Goal: Information Seeking & Learning: Compare options

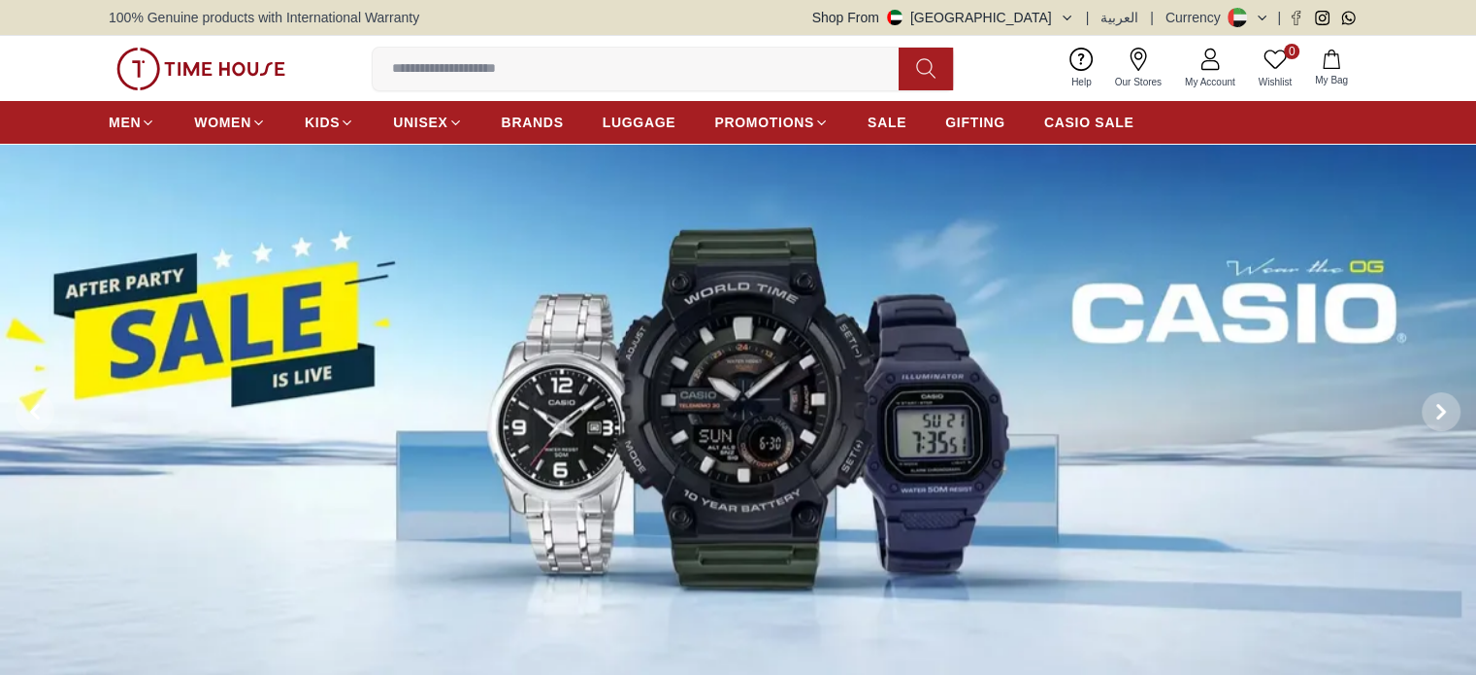
click at [1215, 297] on img at bounding box center [738, 412] width 1476 height 537
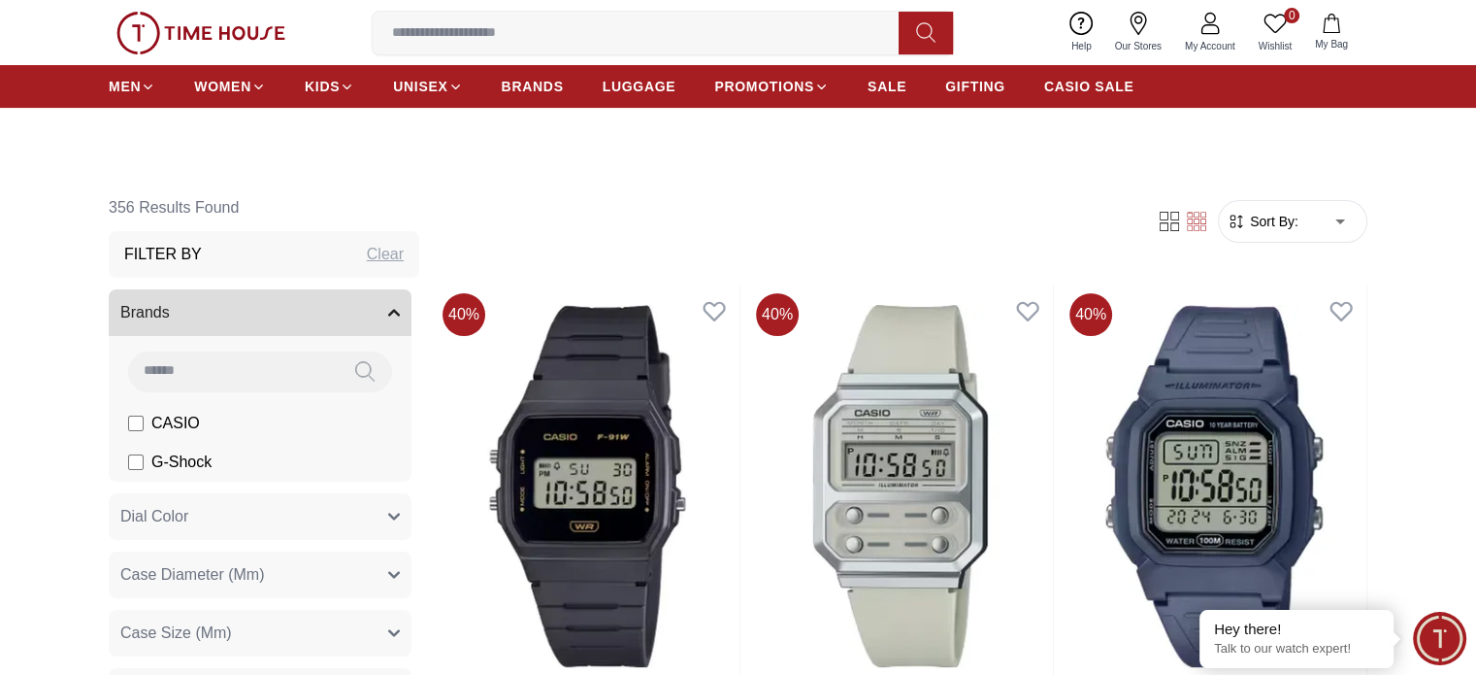
scroll to position [485, 0]
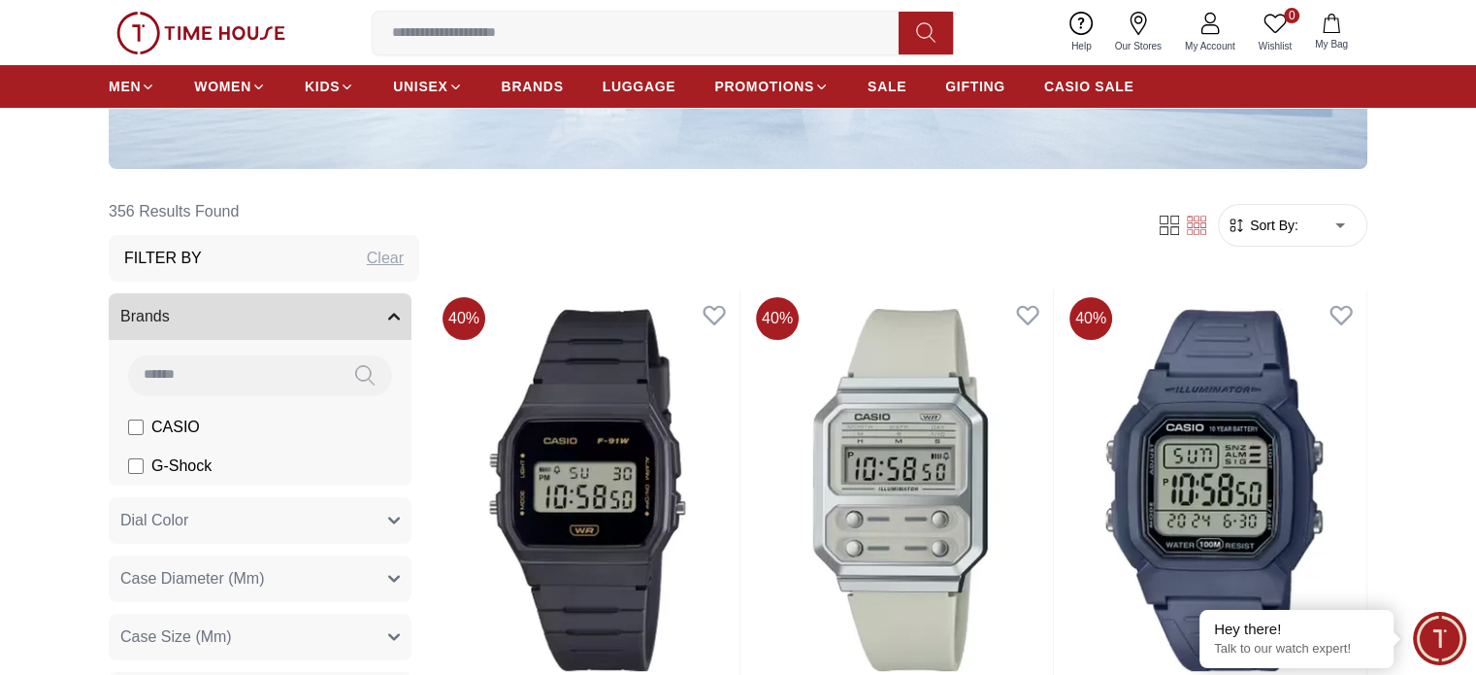
click at [1297, 228] on span "Sort By:" at bounding box center [1272, 224] width 52 height 19
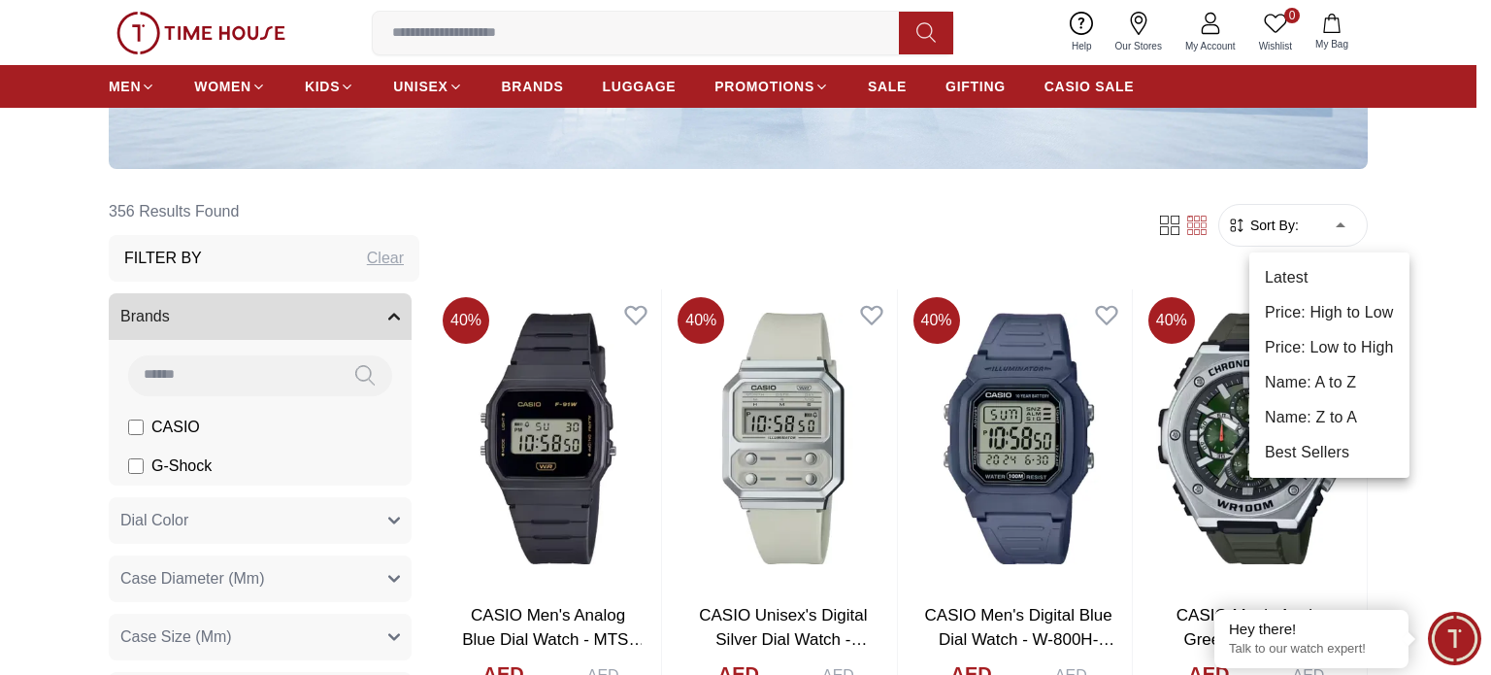
click at [1330, 458] on li "Best Sellers" at bounding box center [1329, 452] width 160 height 35
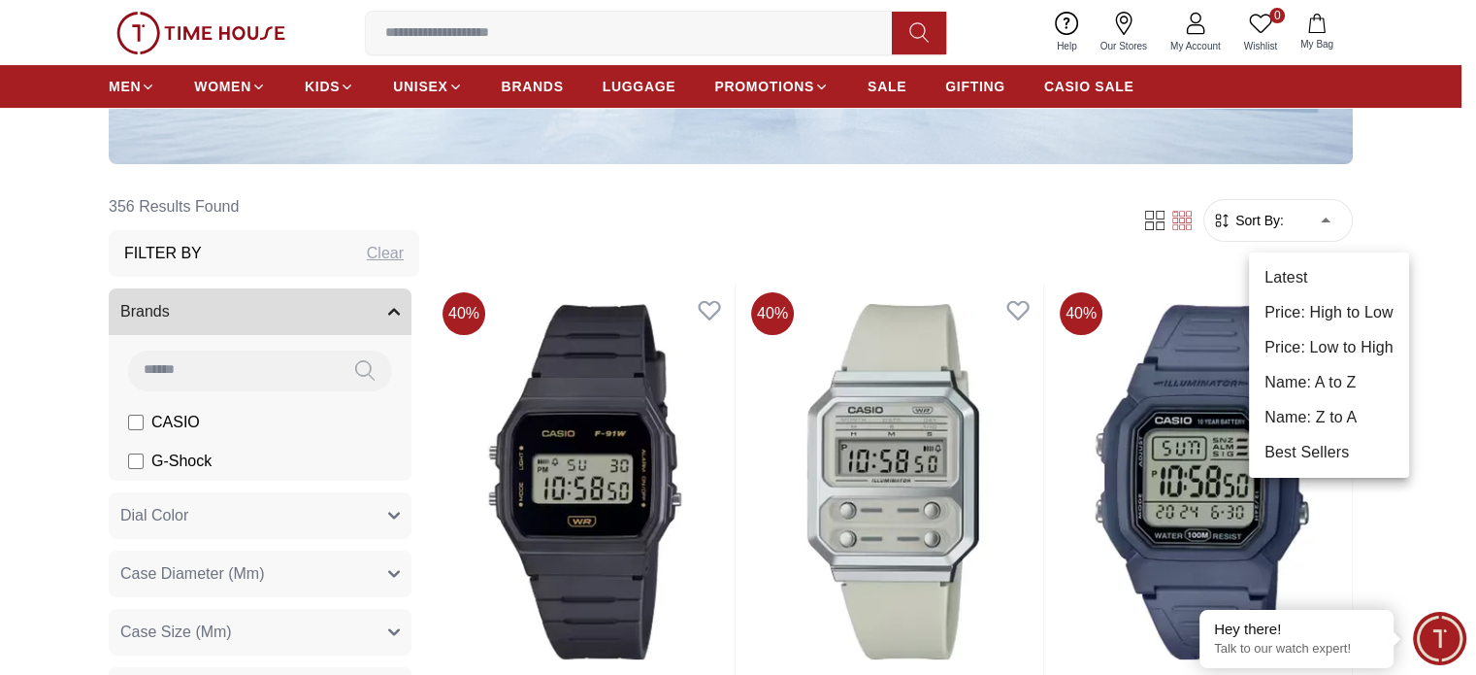
type input "*"
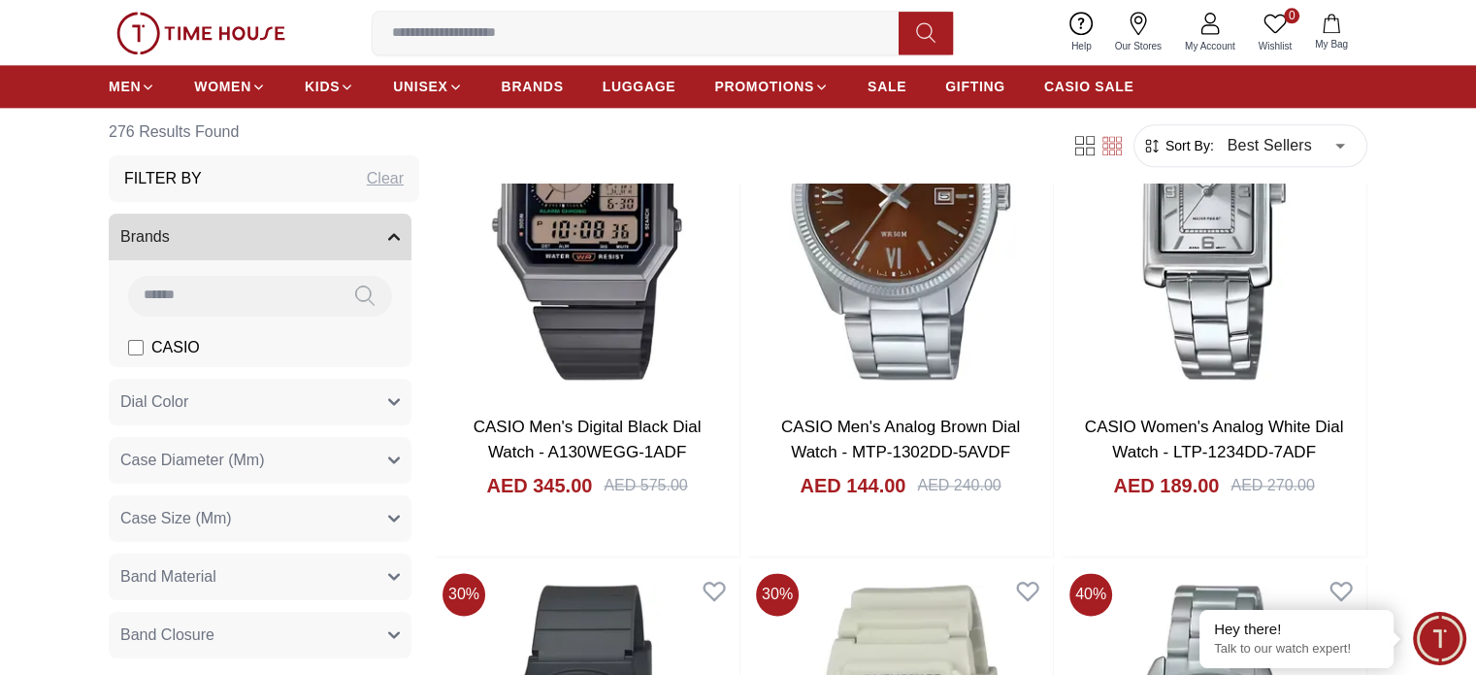
scroll to position [2523, 0]
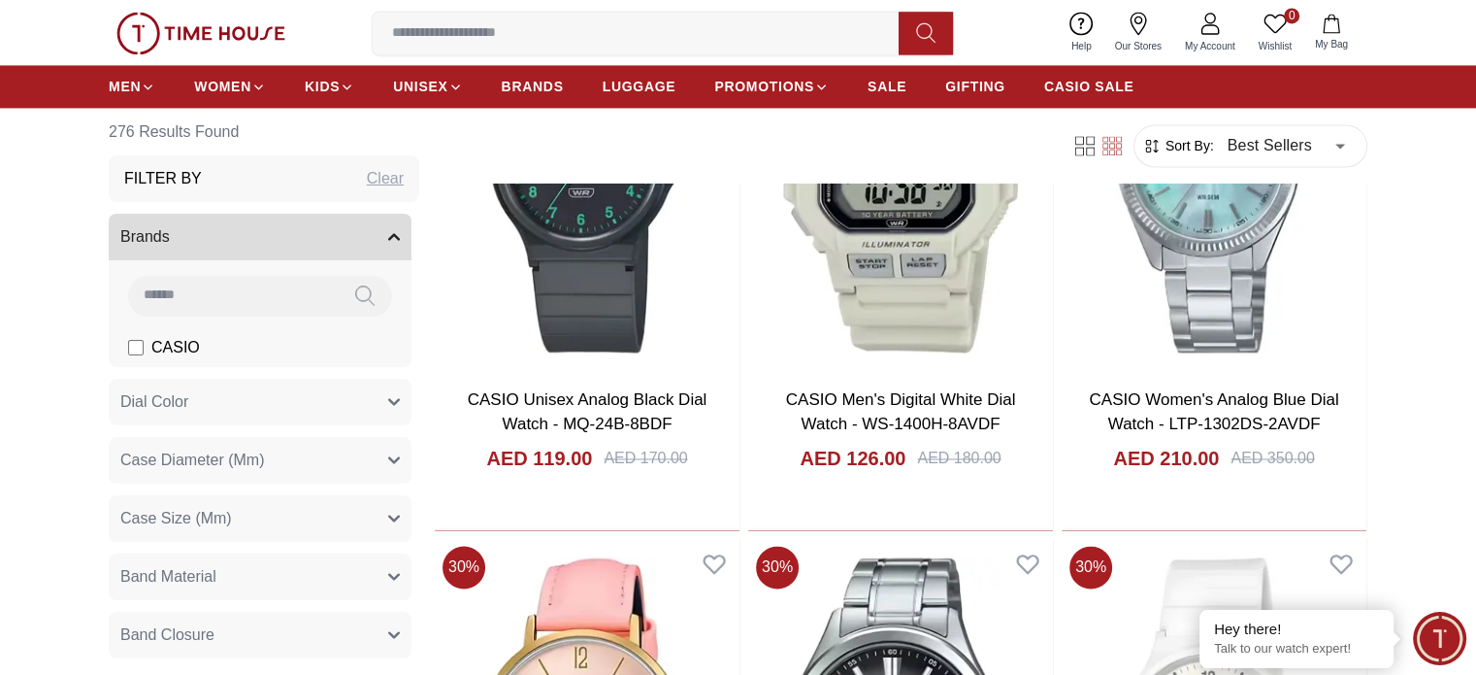
scroll to position [3106, 0]
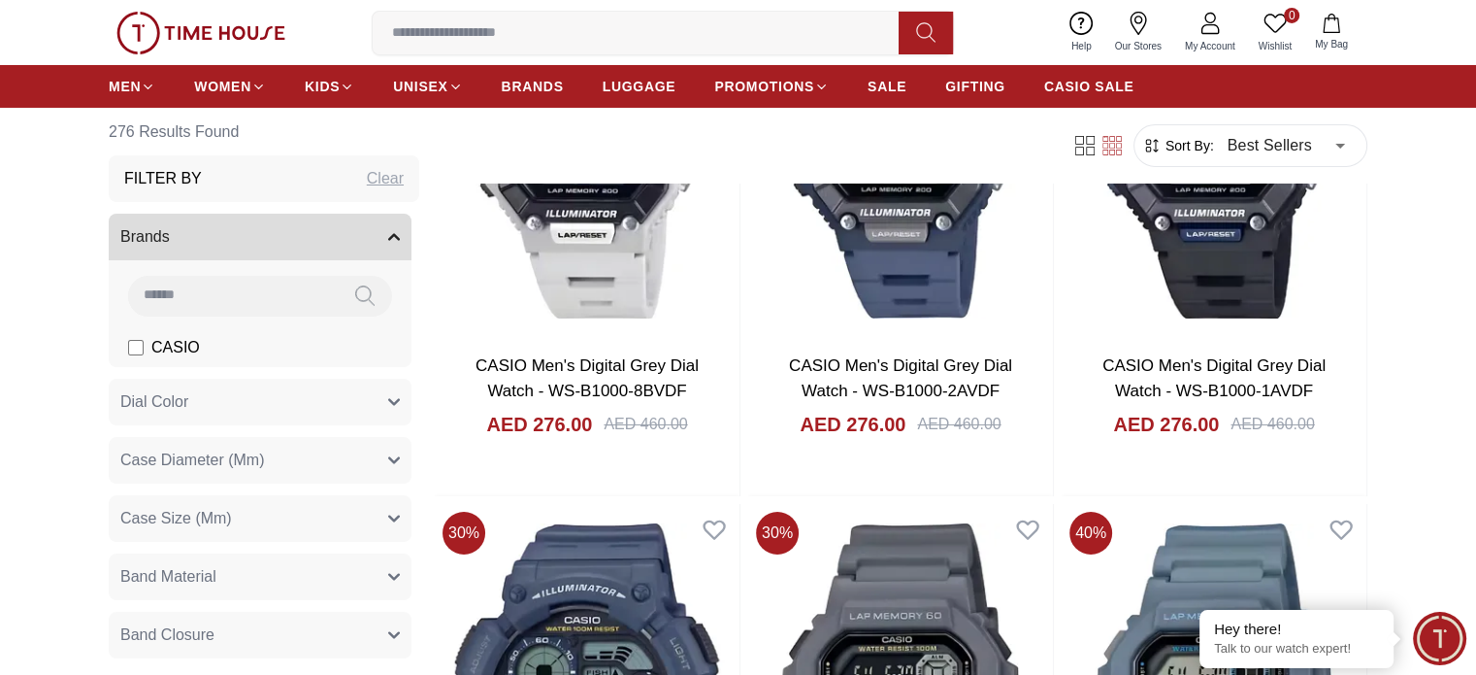
scroll to position [7182, 0]
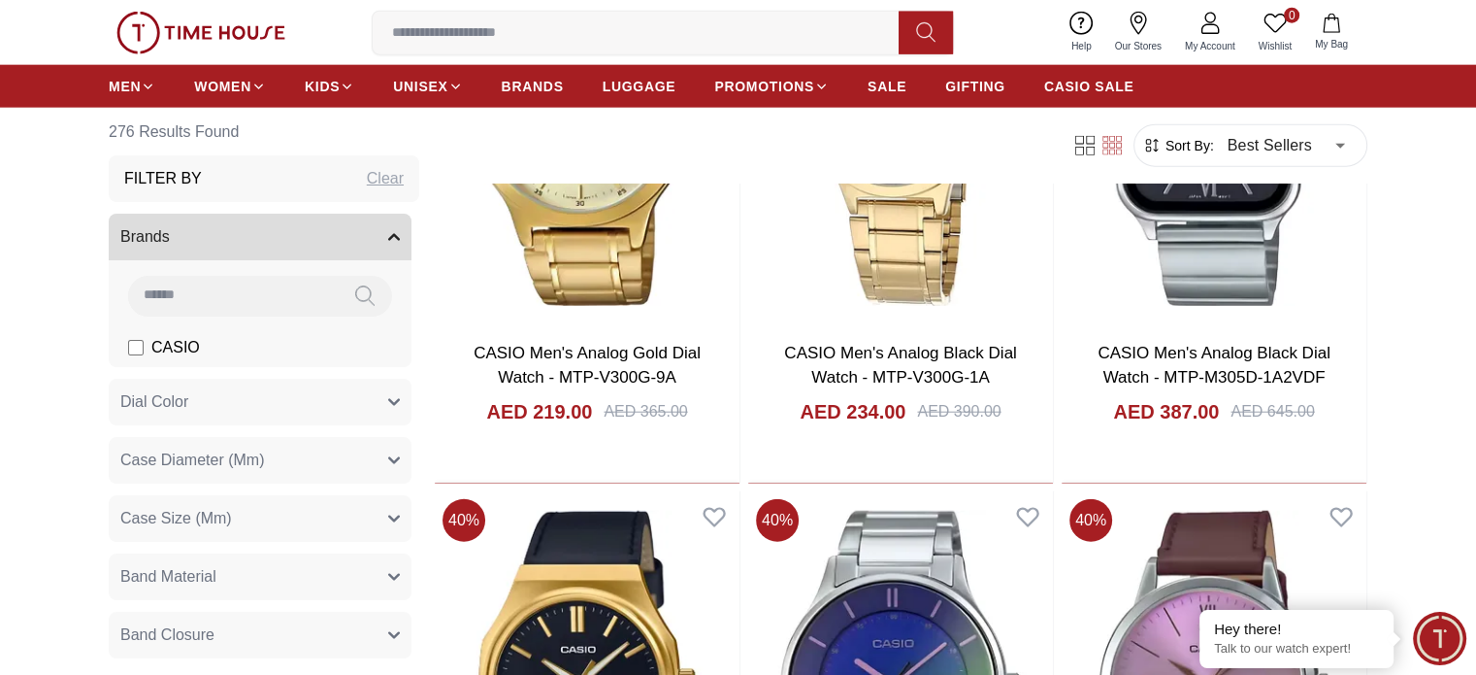
scroll to position [12326, 0]
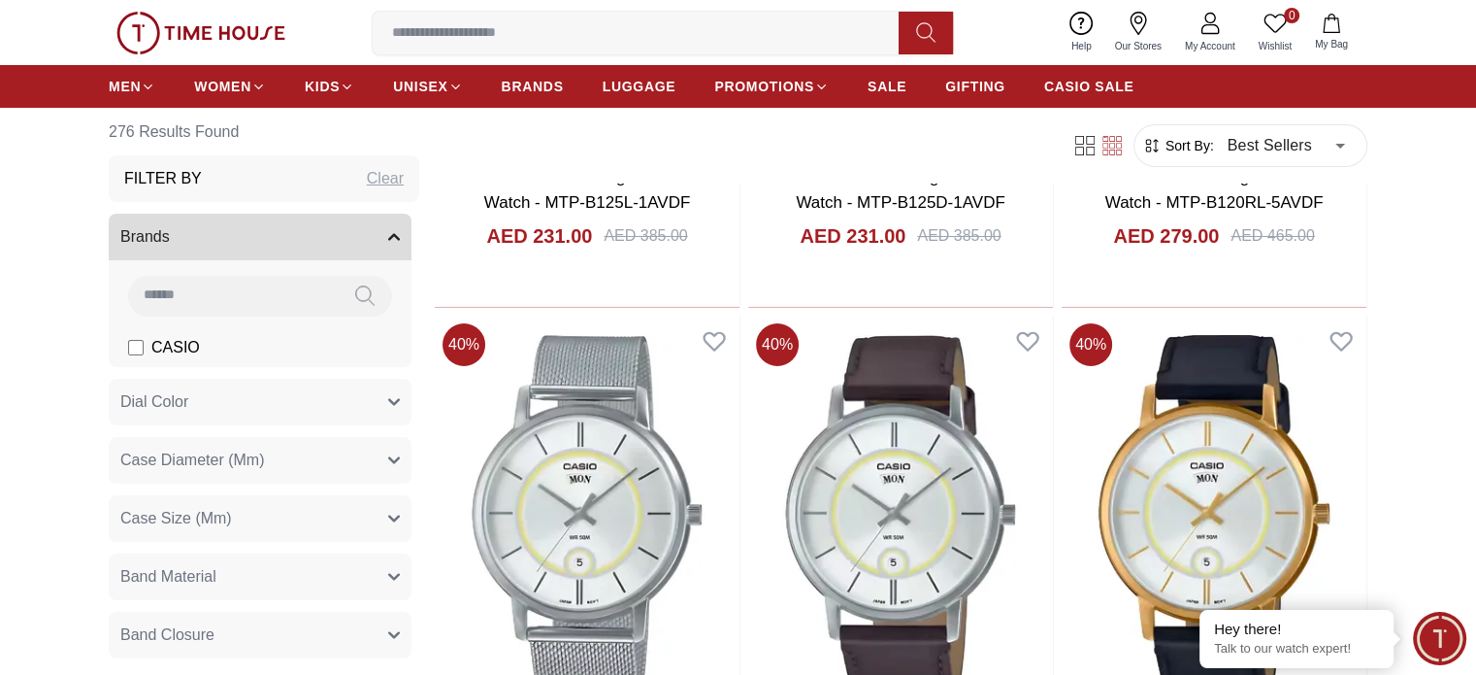
scroll to position [14752, 0]
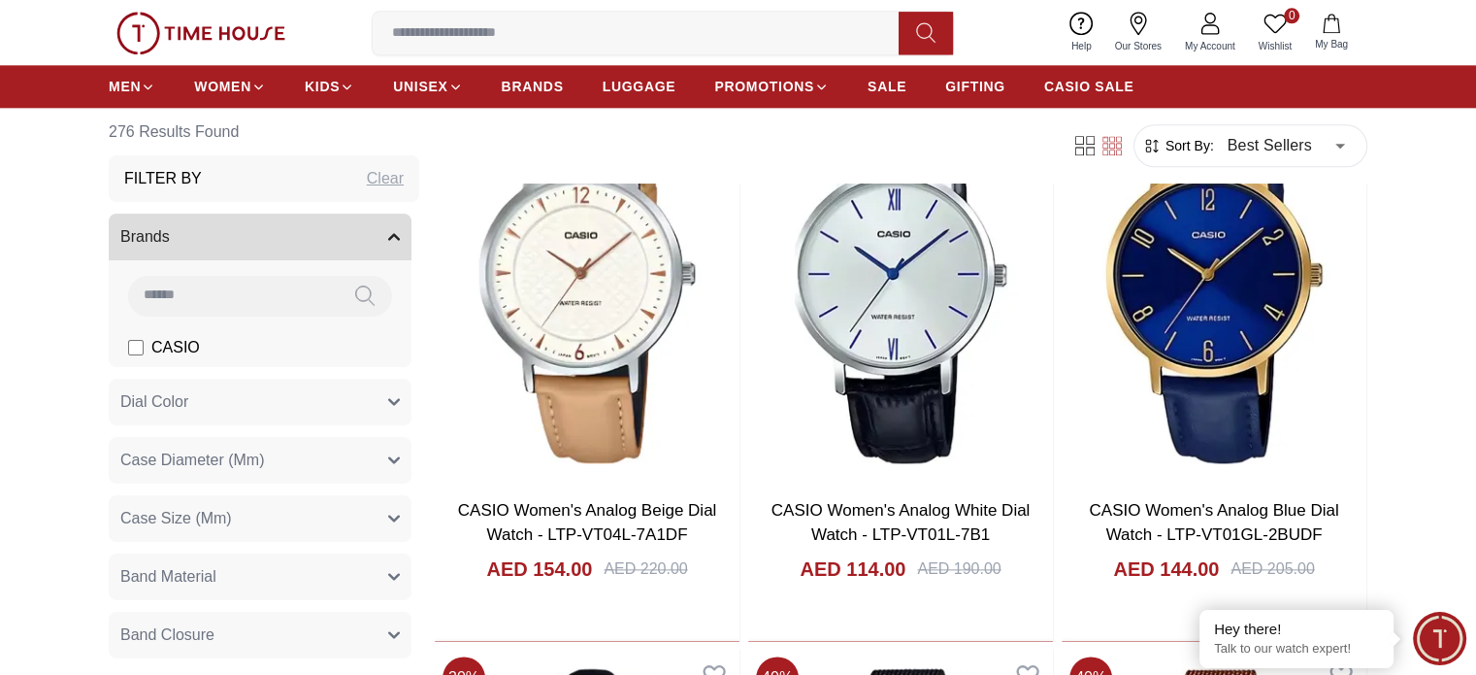
scroll to position [17275, 0]
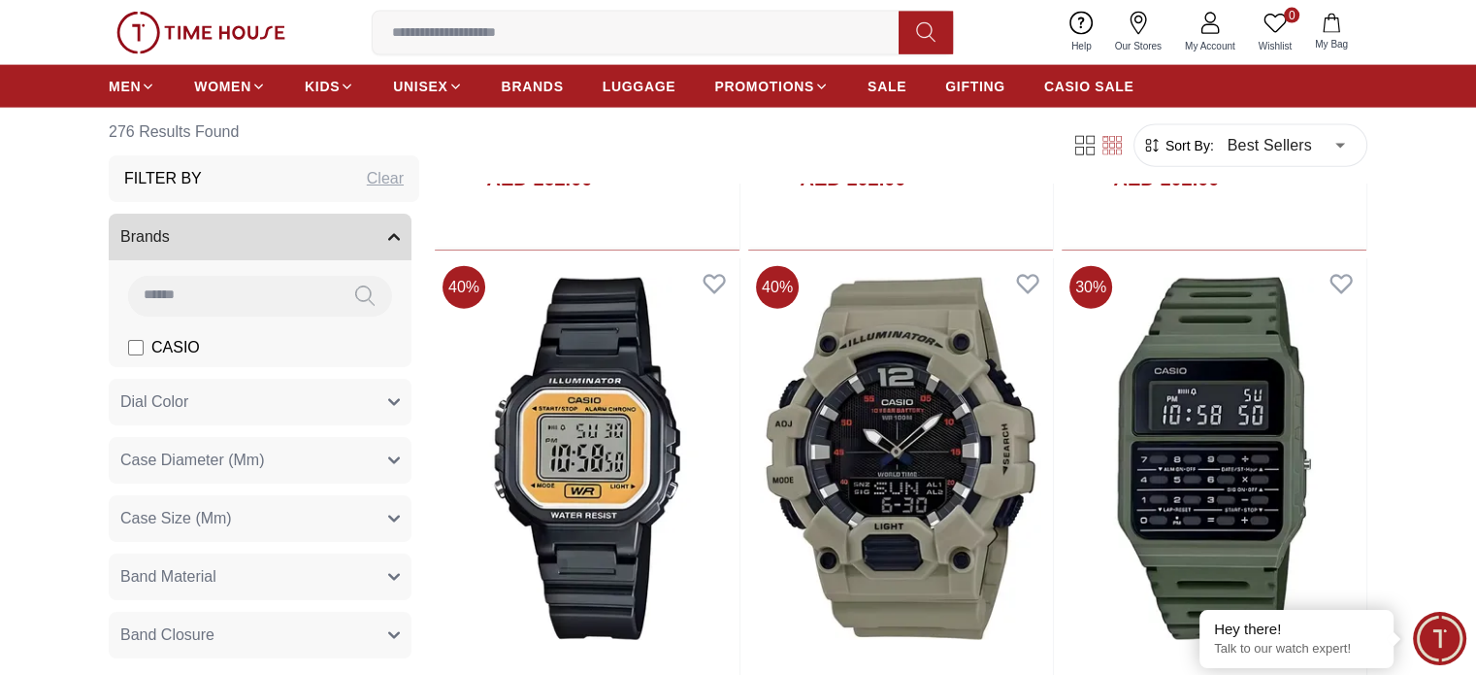
scroll to position [19313, 0]
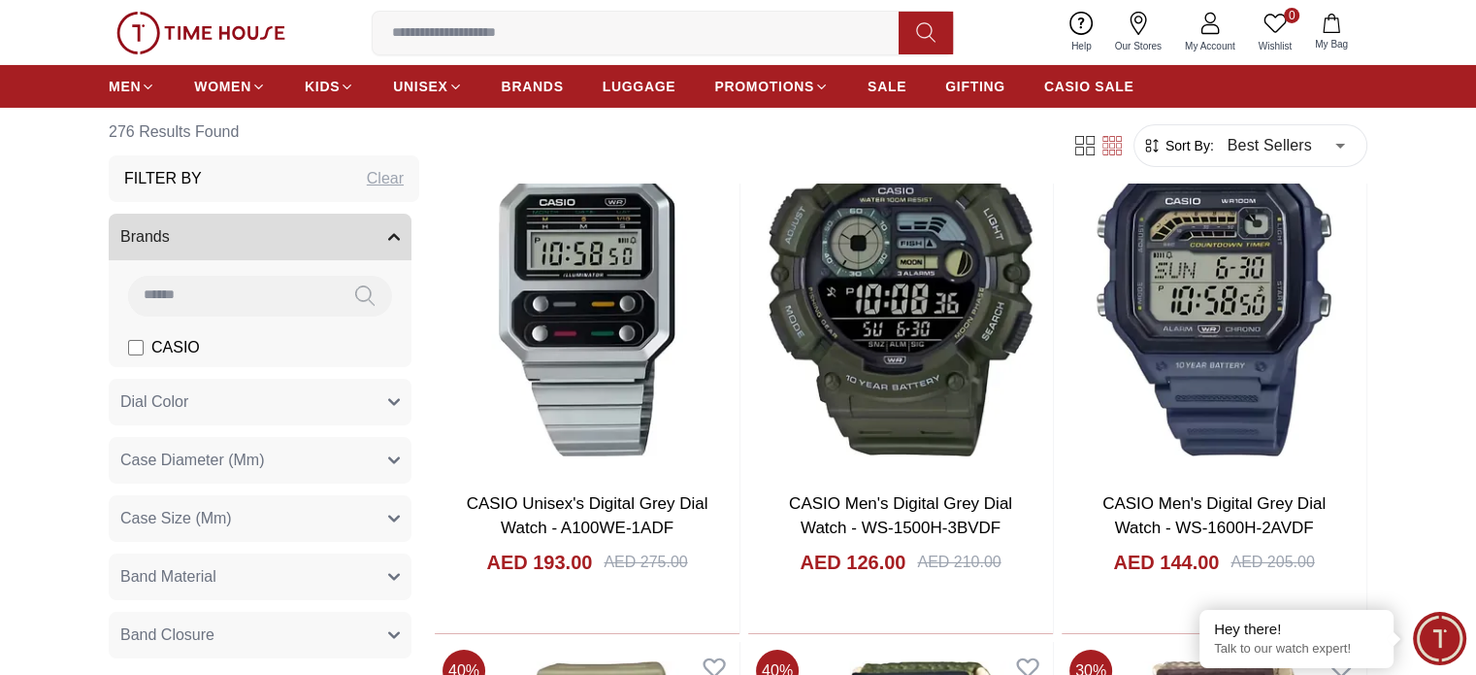
scroll to position [21740, 0]
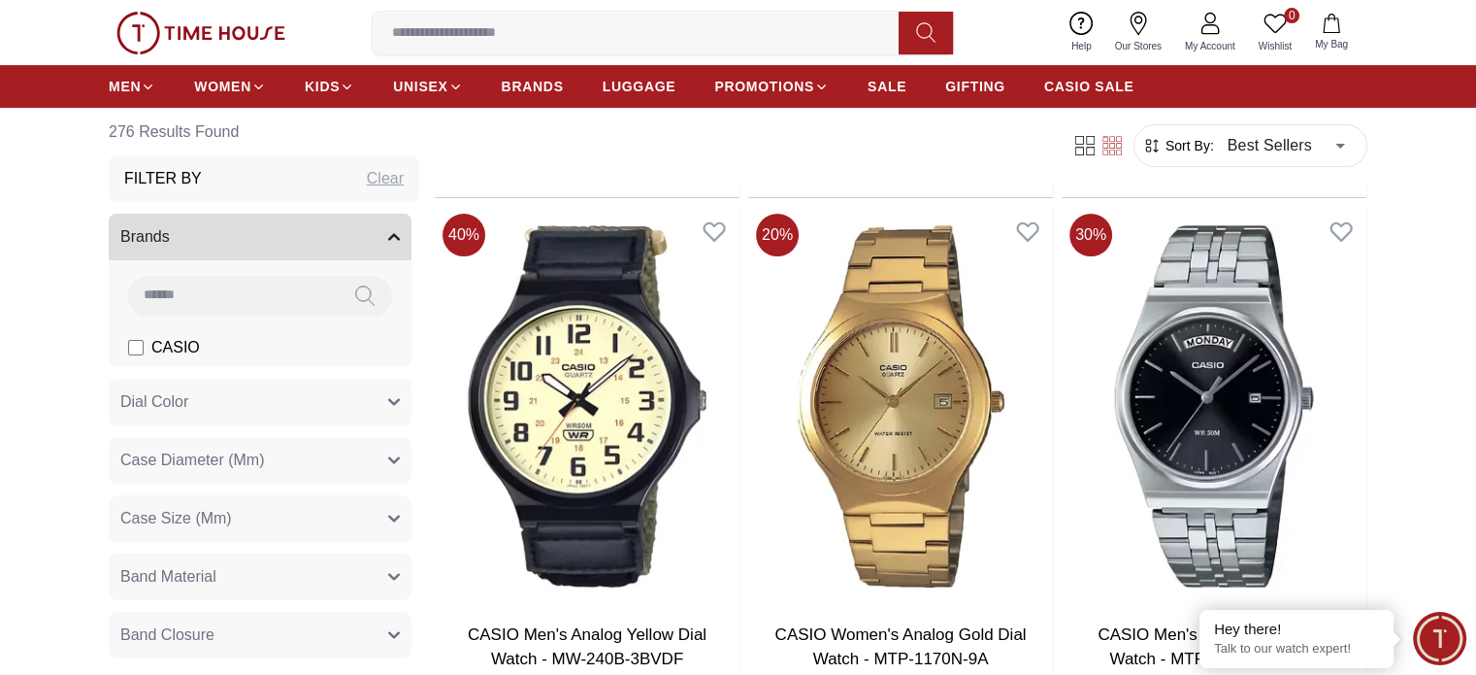
scroll to position [22710, 0]
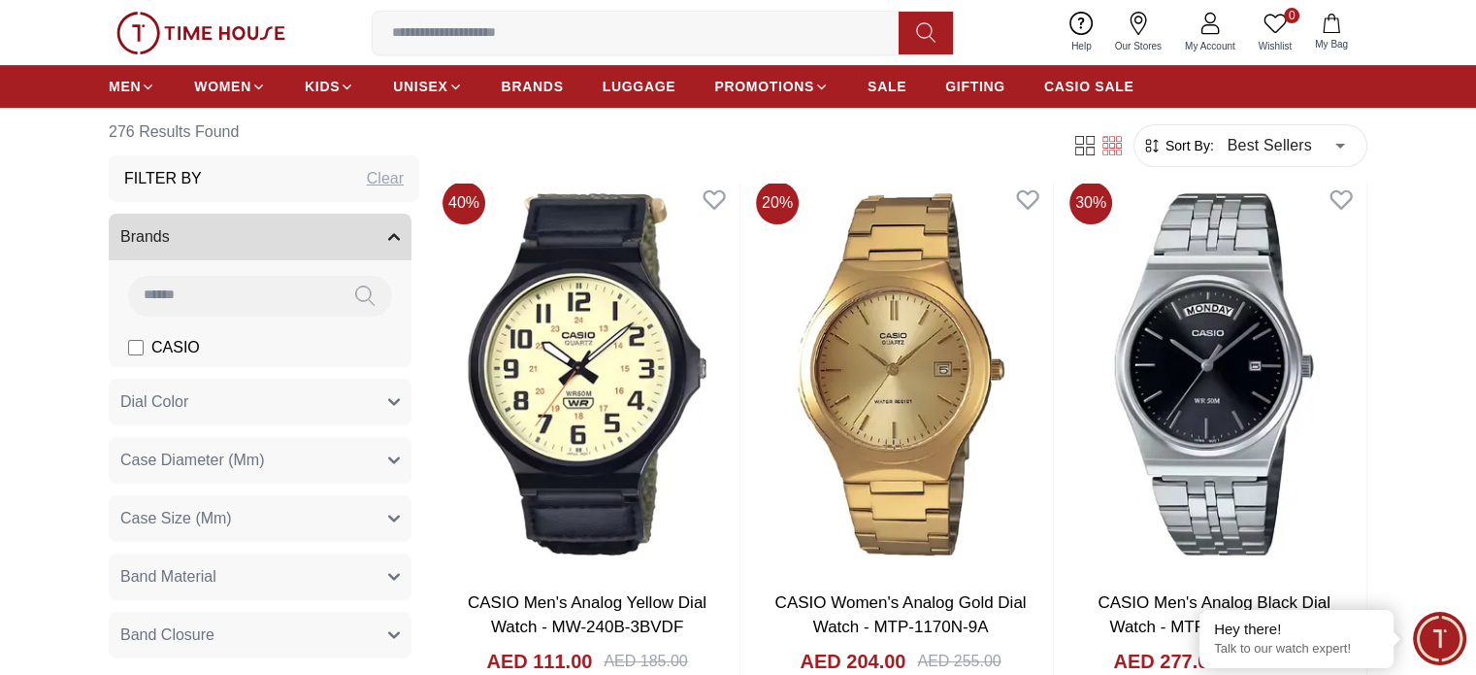
click at [295, 452] on button "Case Diameter (Mm)" at bounding box center [260, 460] width 303 height 47
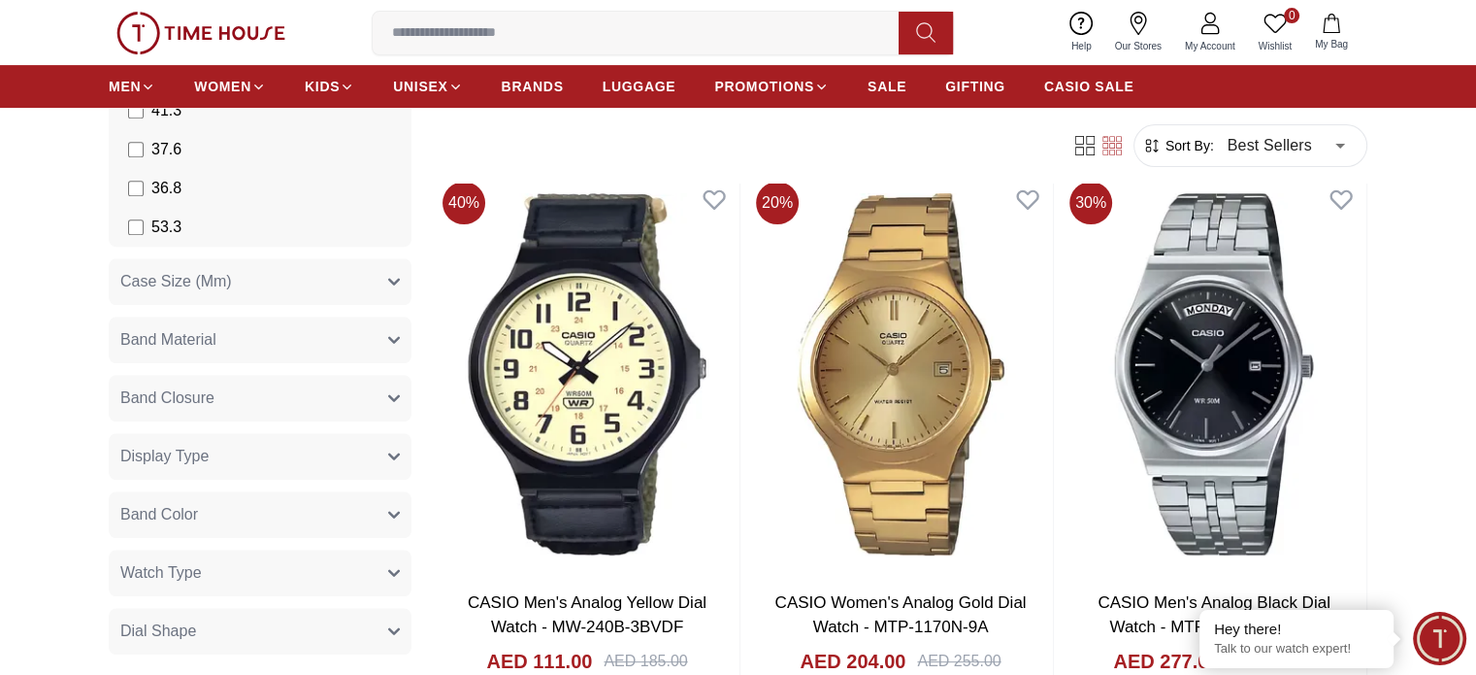
scroll to position [1650, 0]
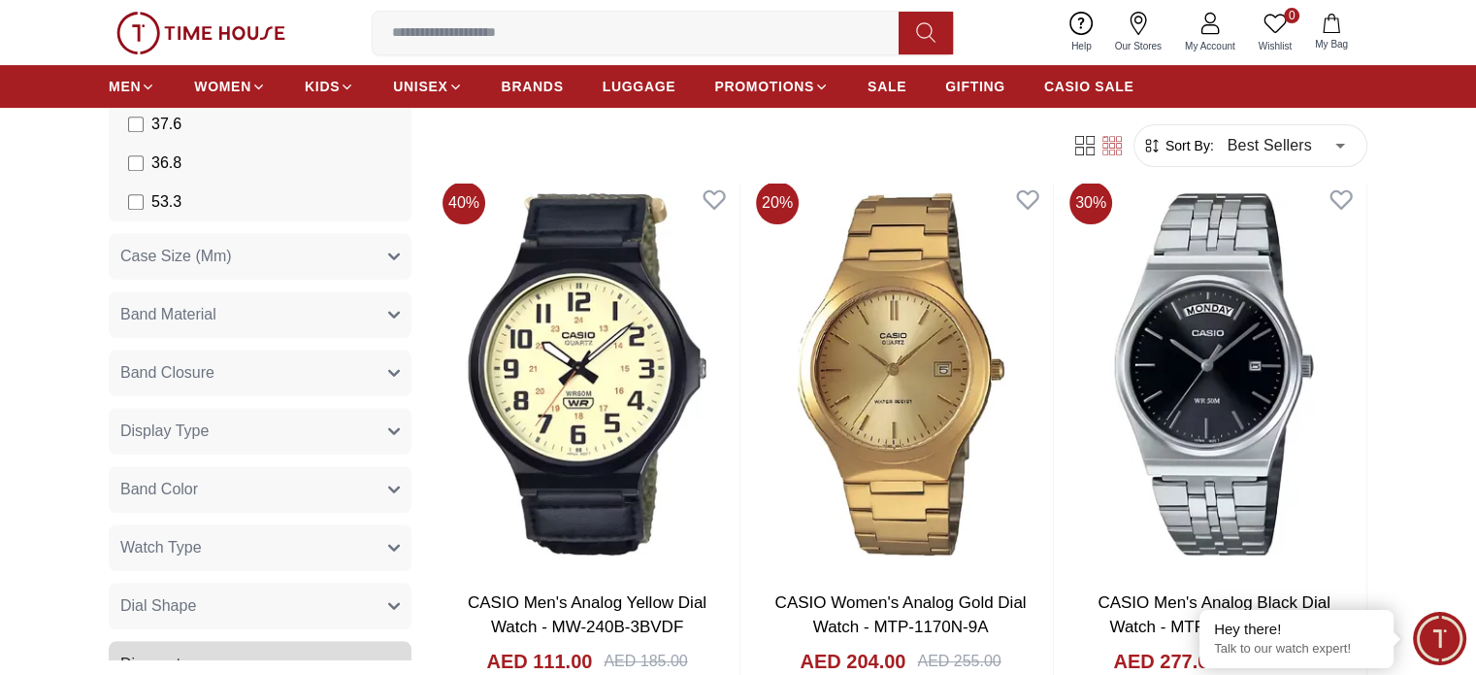
click at [333, 241] on button "Case Size (Mm)" at bounding box center [260, 256] width 303 height 47
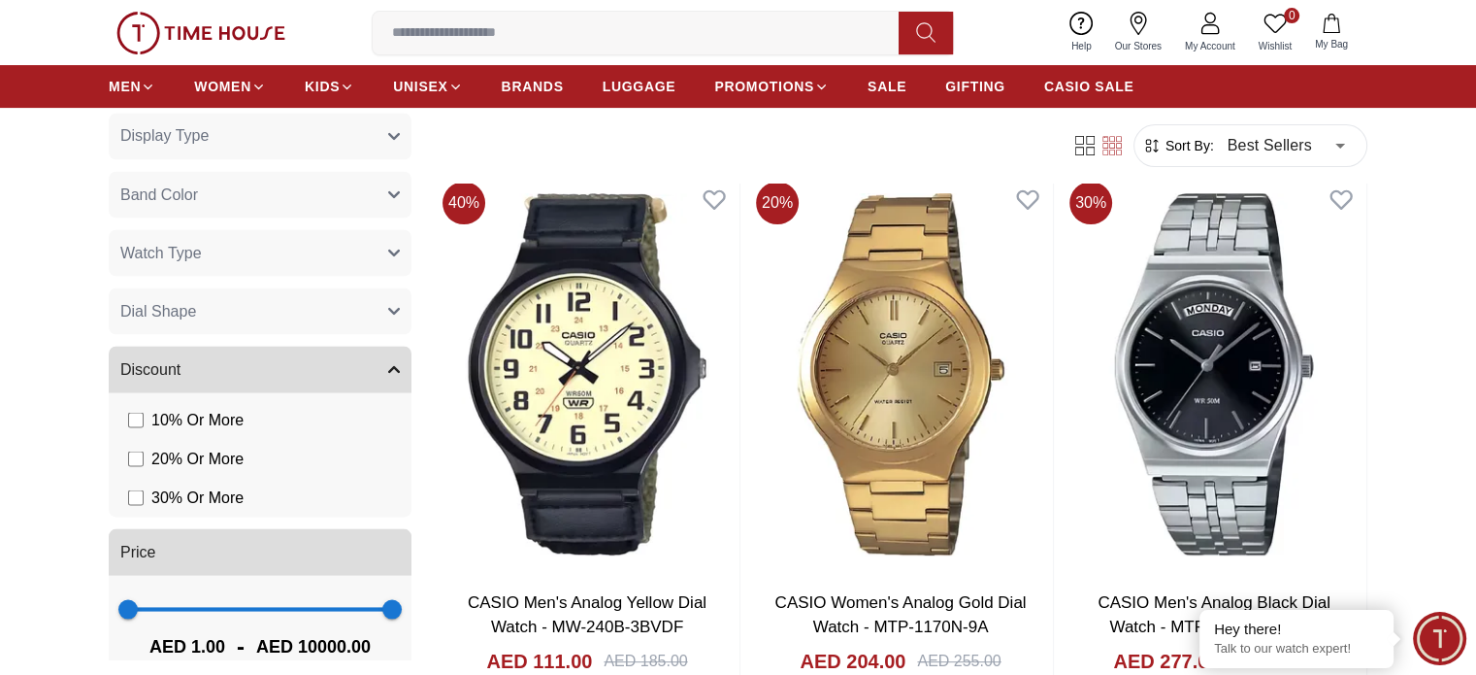
scroll to position [3637, 0]
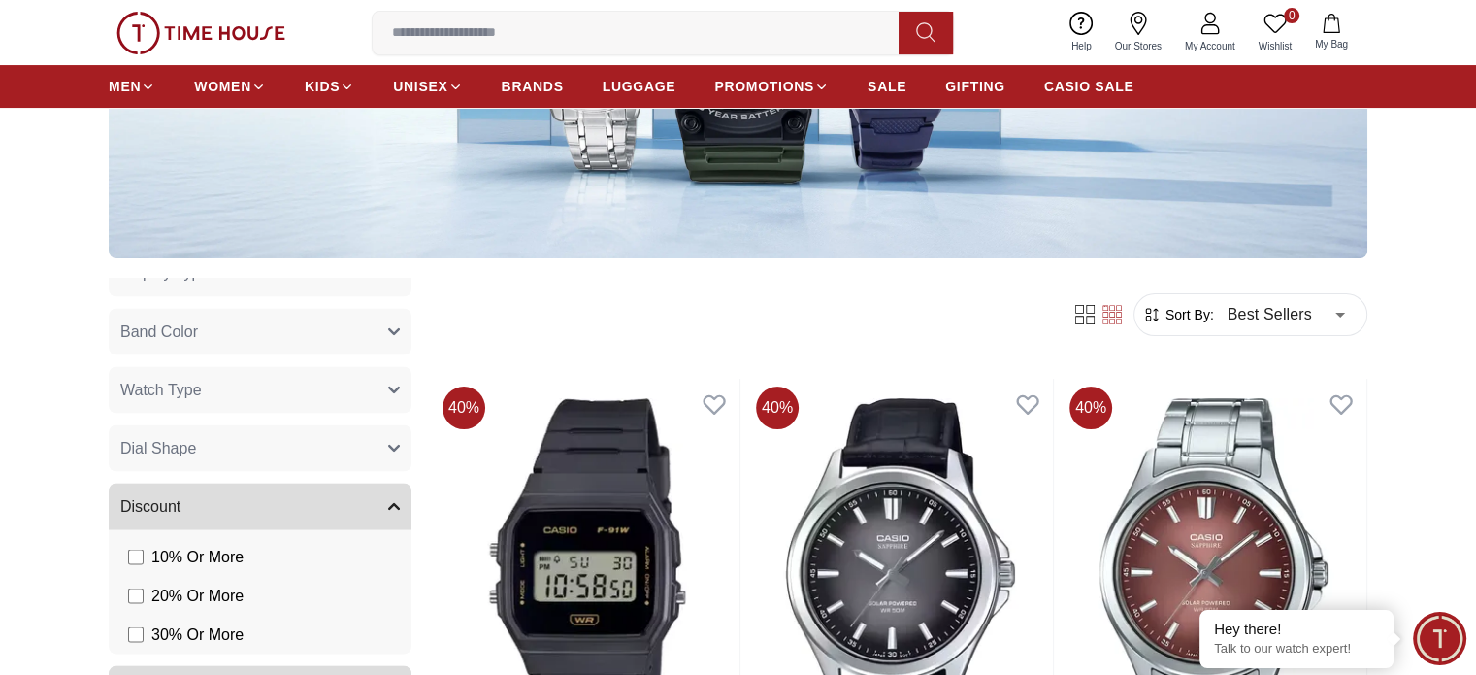
scroll to position [388, 0]
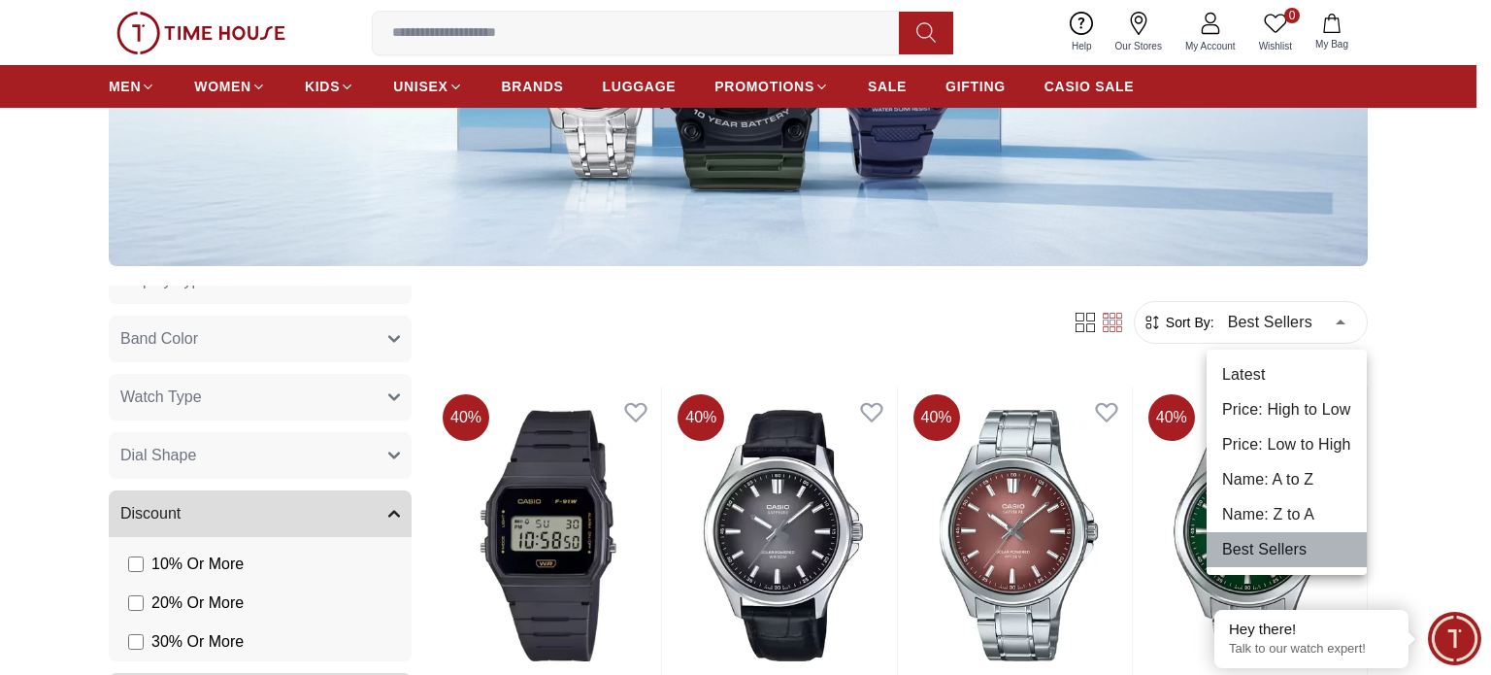
click at [1269, 555] on li "Best Sellers" at bounding box center [1286, 549] width 160 height 35
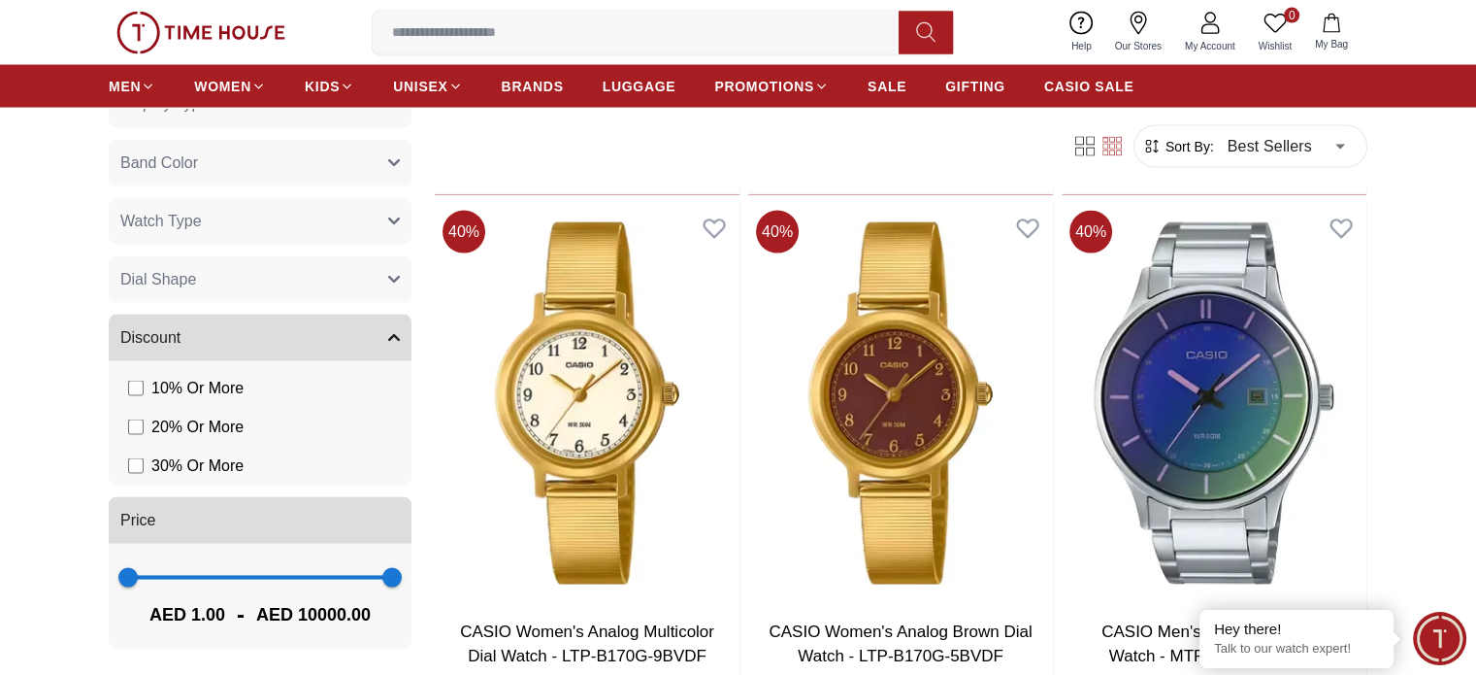
scroll to position [4076, 0]
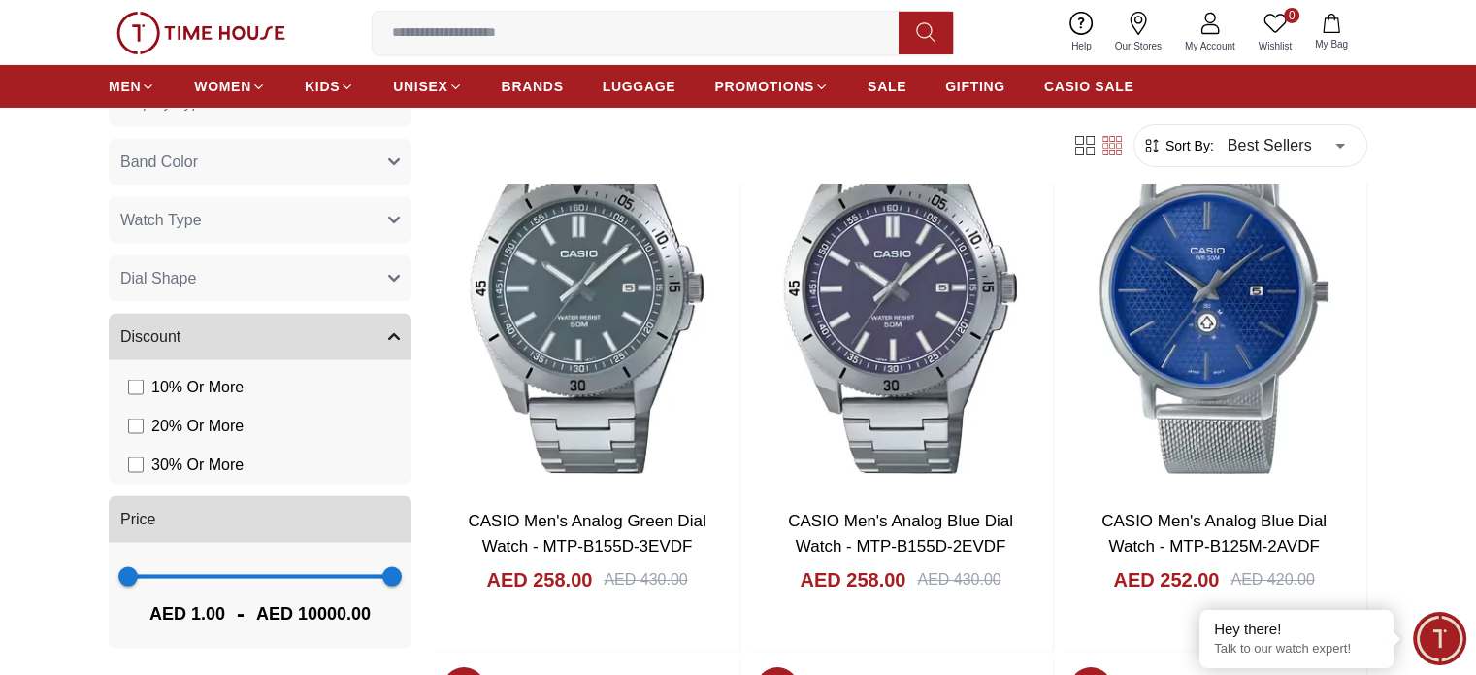
scroll to position [6988, 0]
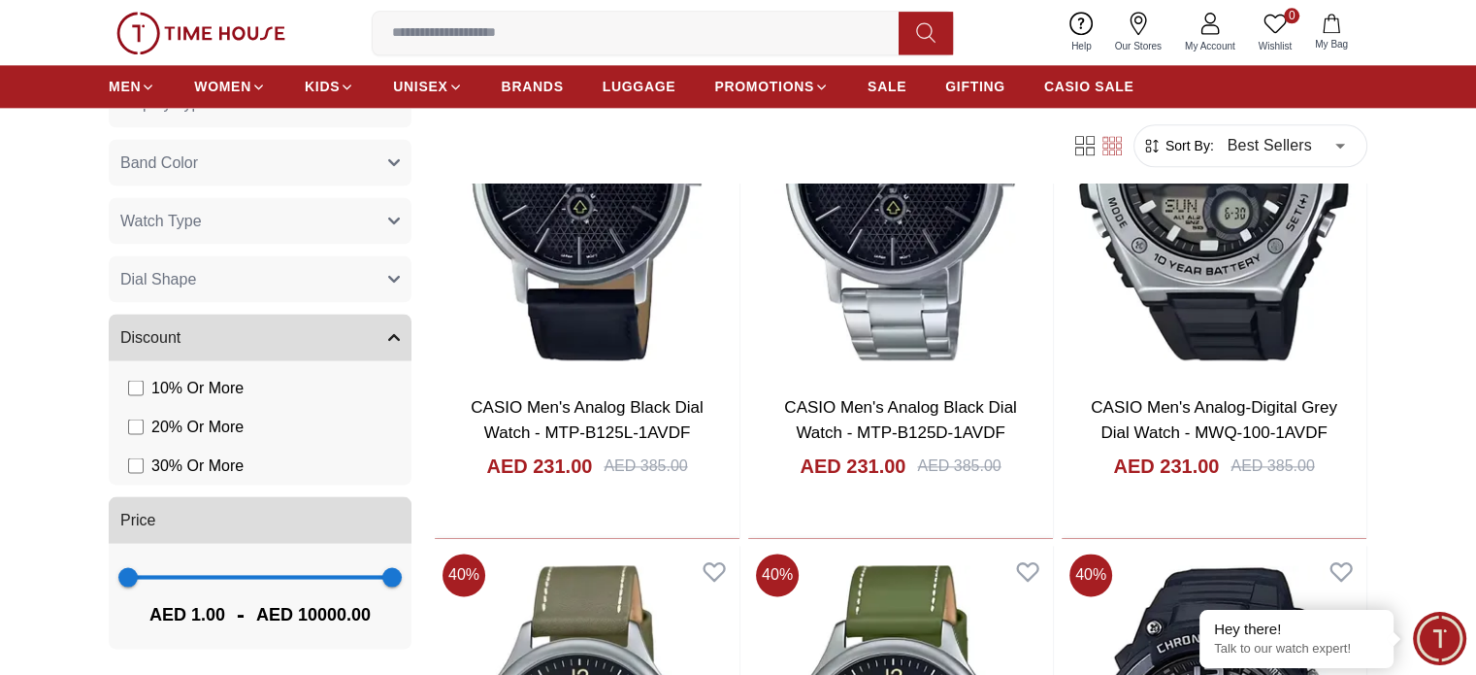
scroll to position [9899, 0]
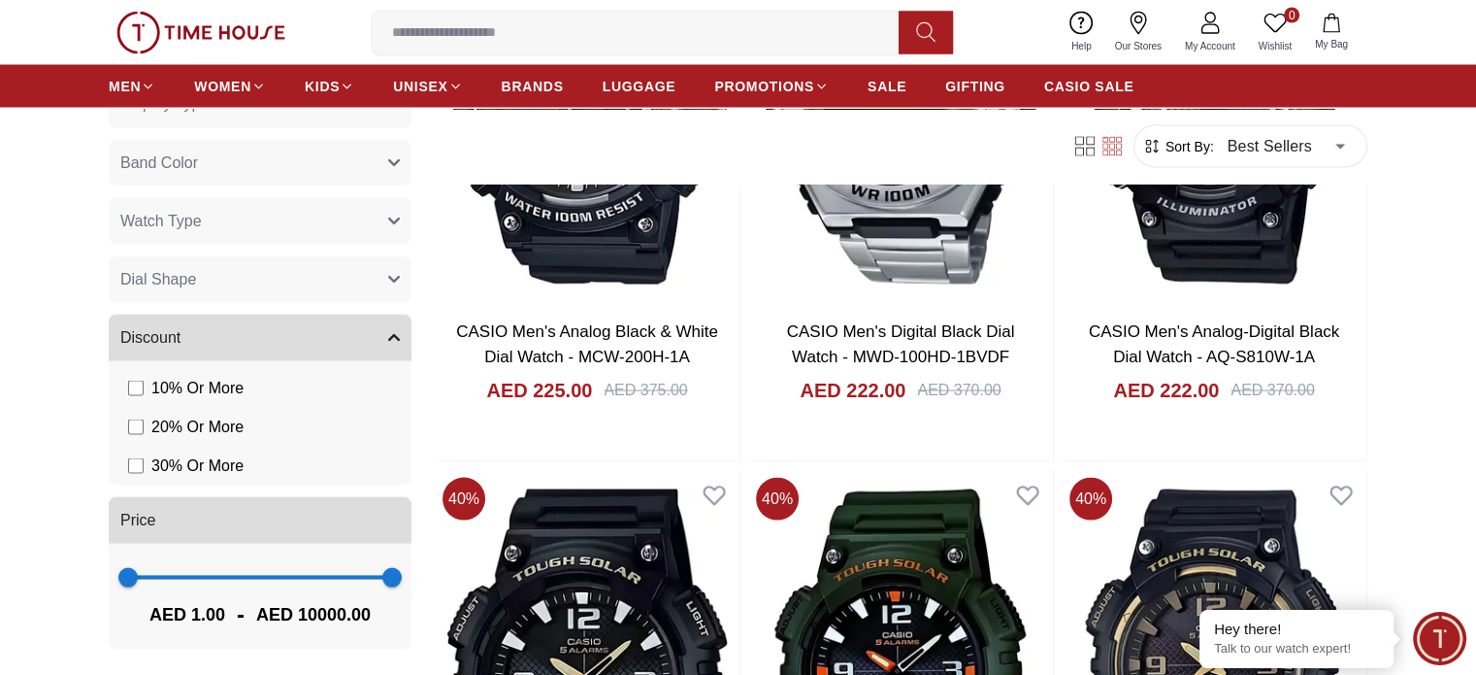
scroll to position [11355, 0]
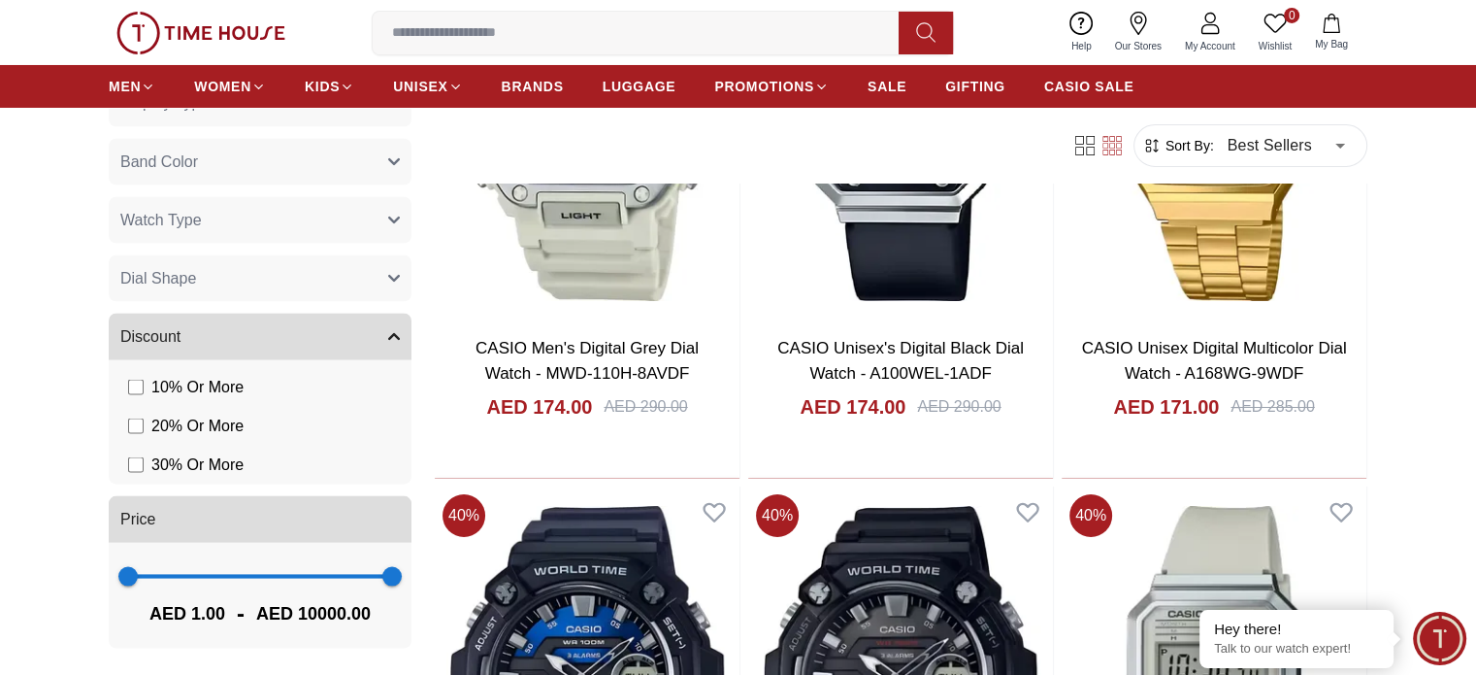
scroll to position [14766, 0]
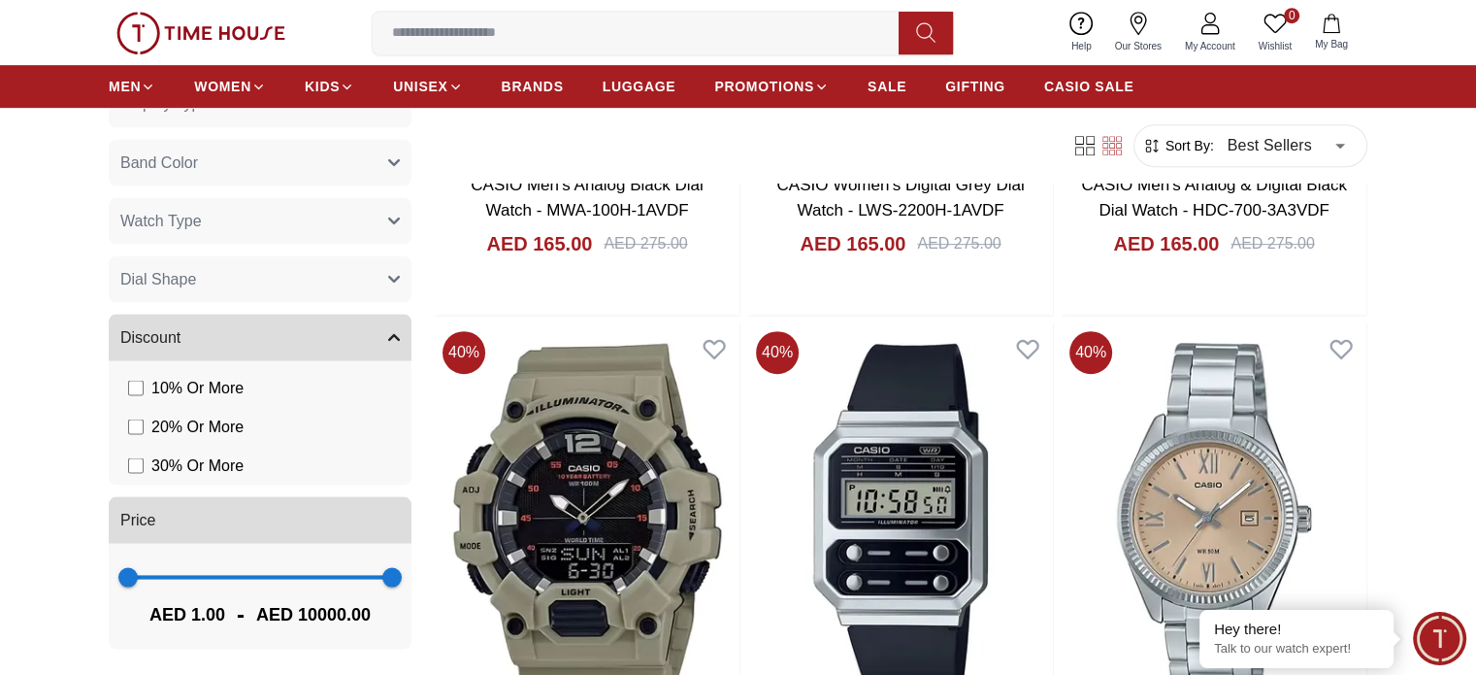
scroll to position [15820, 0]
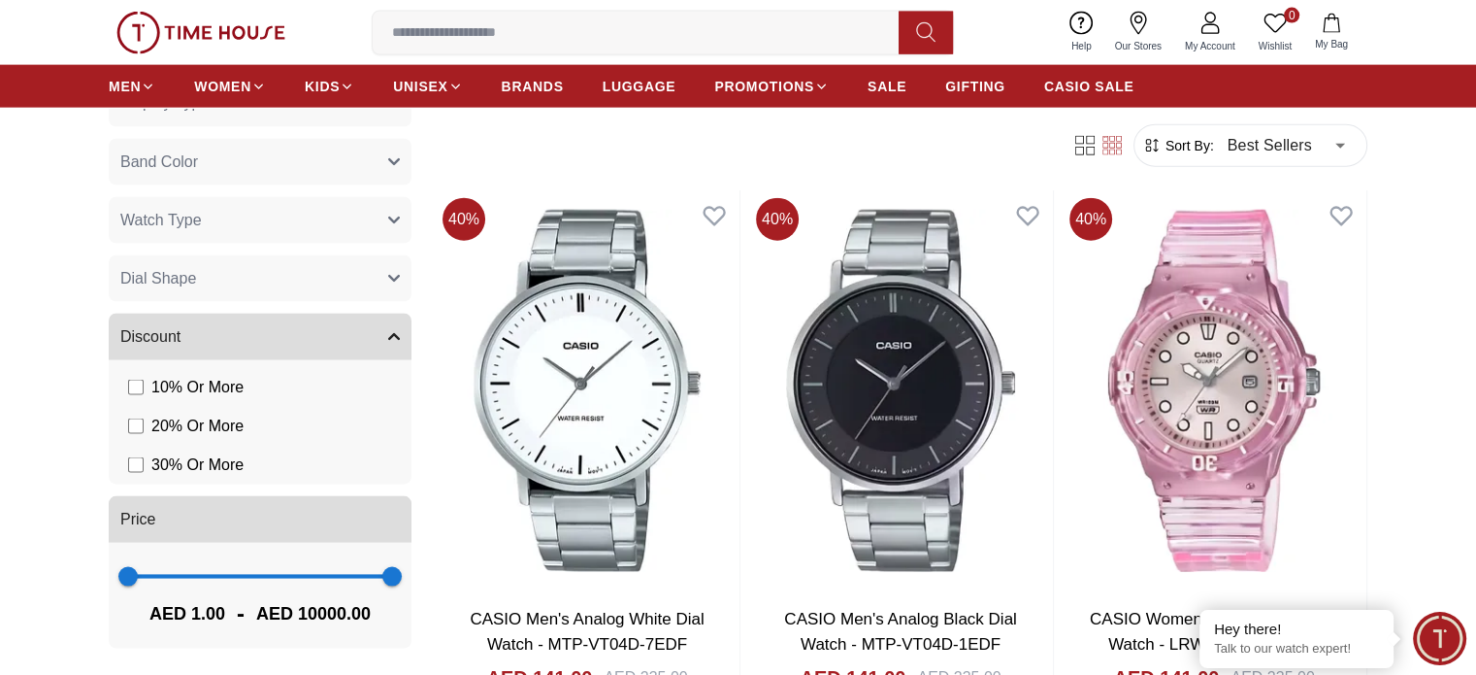
scroll to position [19220, 0]
